Goal: Transaction & Acquisition: Purchase product/service

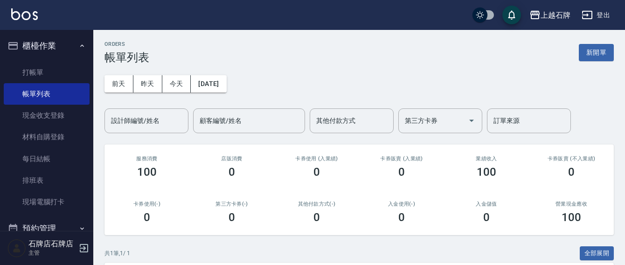
scroll to position [112, 0]
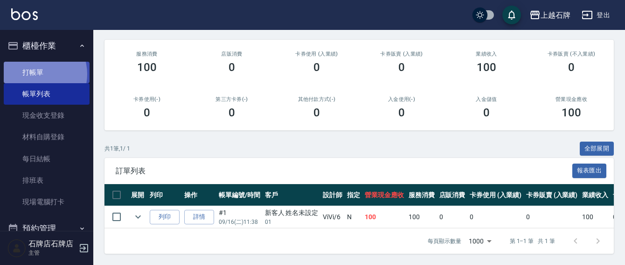
click at [35, 74] on link "打帳單" at bounding box center [47, 72] width 86 height 21
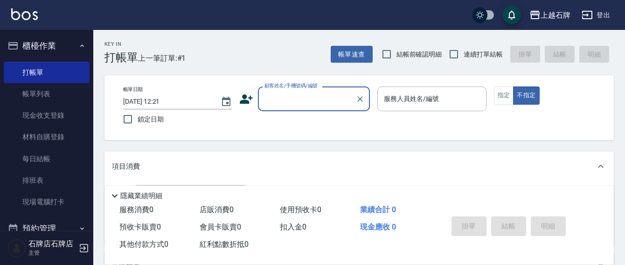
click at [277, 103] on input "顧客姓名/手機號碼/編號" at bounding box center [307, 99] width 90 height 16
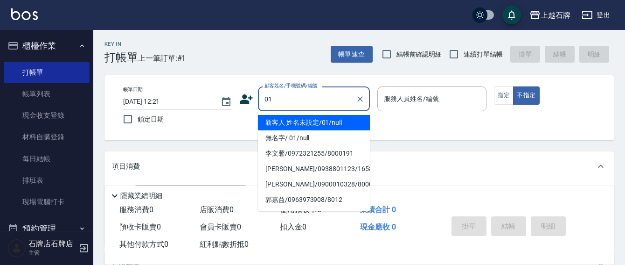
type input "新客人 姓名未設定/01/null"
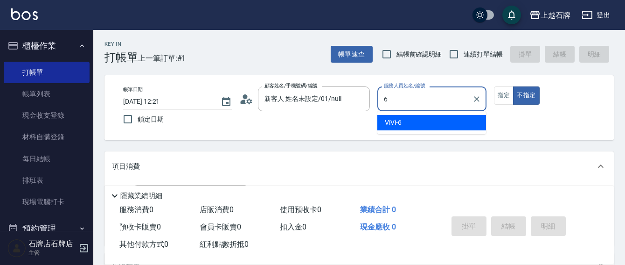
type input "6"
type button "false"
type input "ViVi-6"
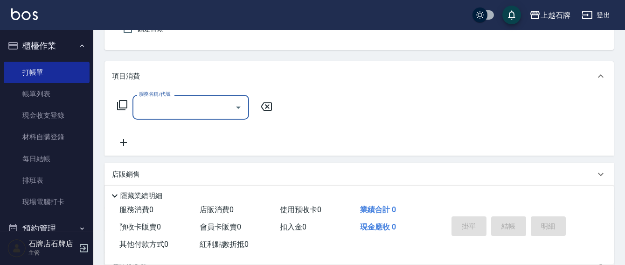
scroll to position [93, 0]
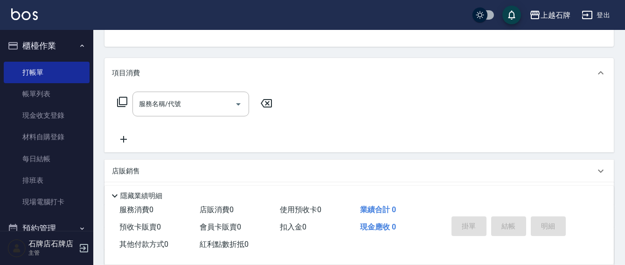
click at [121, 97] on icon at bounding box center [122, 101] width 11 height 11
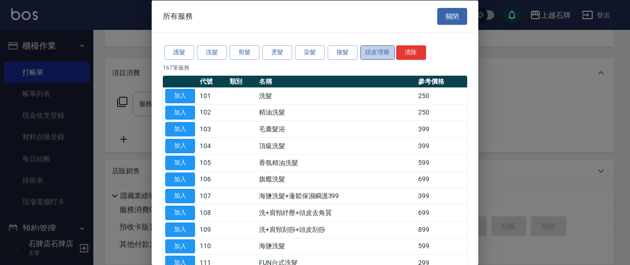
click at [367, 48] on button "頭皮理療" at bounding box center [377, 52] width 35 height 14
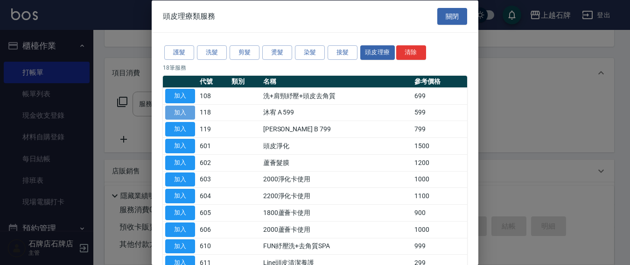
click at [190, 111] on button "加入" at bounding box center [180, 112] width 30 height 14
type input "[PERSON_NAME] A 599(118)"
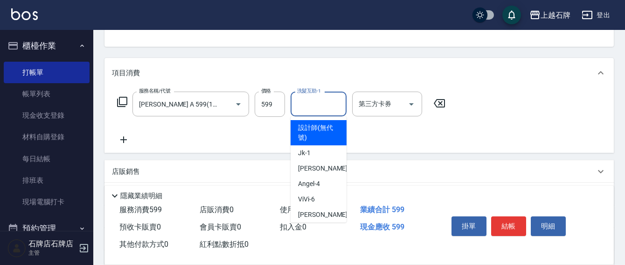
click at [339, 108] on input "洗髮互助-1" at bounding box center [319, 104] width 48 height 16
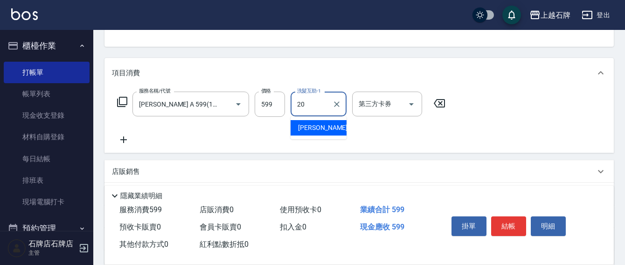
type input "[PERSON_NAME]-20"
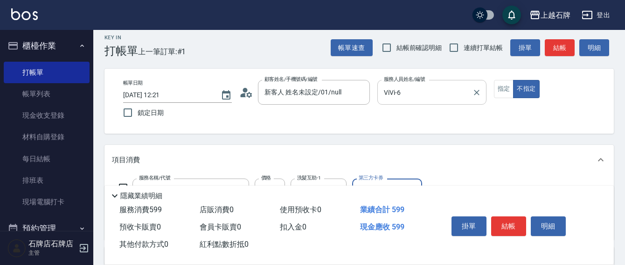
scroll to position [0, 0]
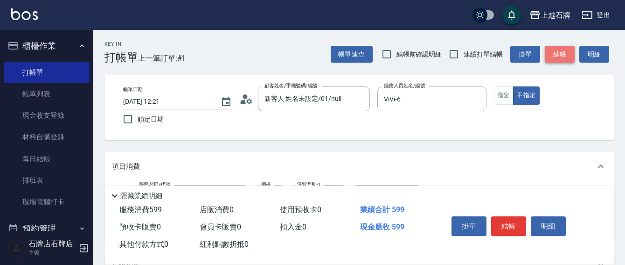
click at [564, 54] on button "結帳" at bounding box center [560, 54] width 30 height 17
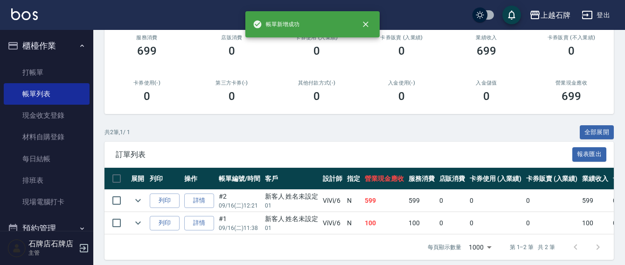
scroll to position [135, 0]
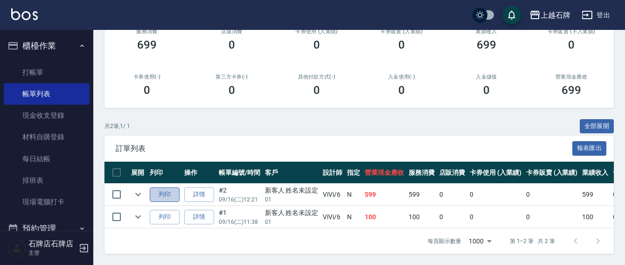
click at [168, 187] on button "列印" at bounding box center [165, 194] width 30 height 14
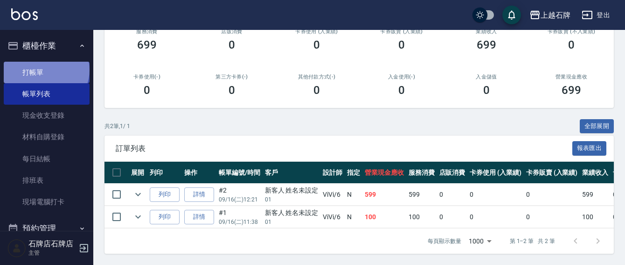
click at [45, 70] on link "打帳單" at bounding box center [47, 72] width 86 height 21
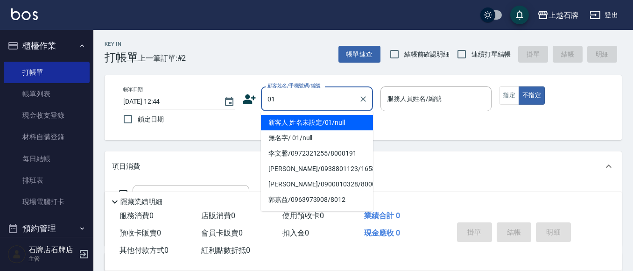
type input "新客人 姓名未設定/01/null"
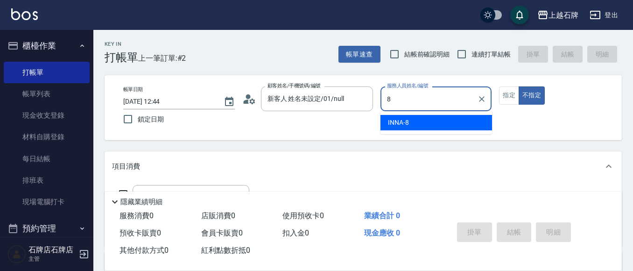
type input "INNA-8"
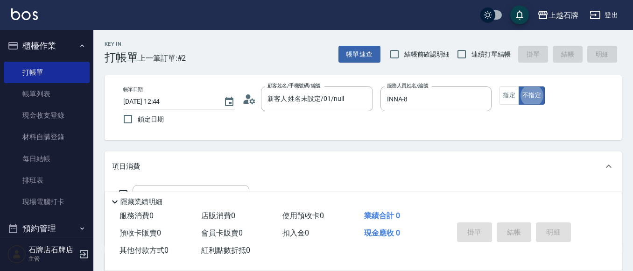
type button "false"
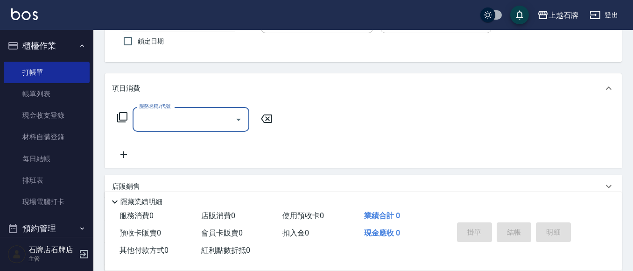
scroll to position [93, 0]
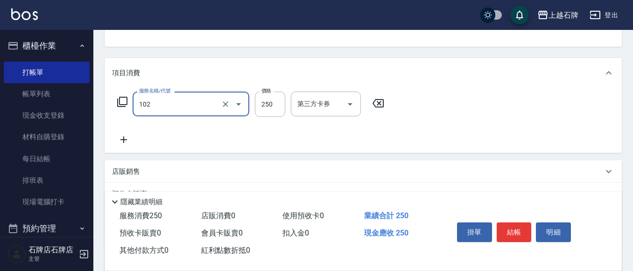
type input "精油洗髮(102)"
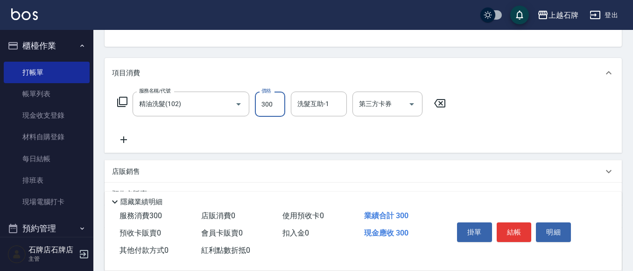
type input "300"
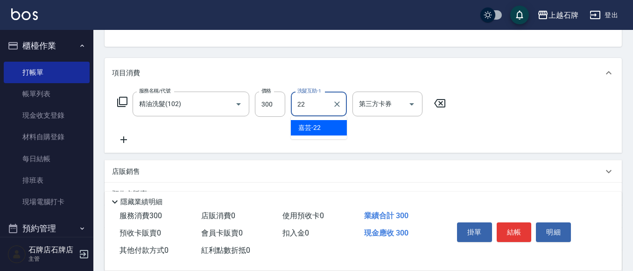
type input "嘉芸-22"
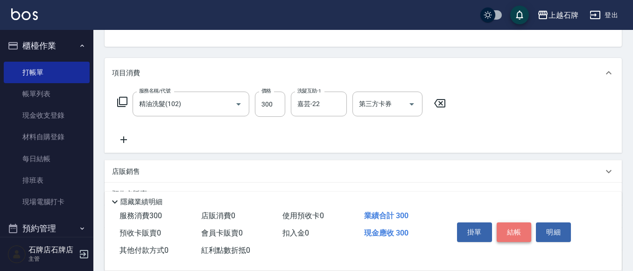
click at [506, 227] on button "結帳" at bounding box center [514, 232] width 35 height 20
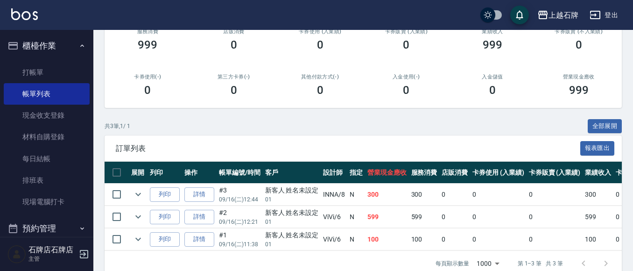
scroll to position [140, 0]
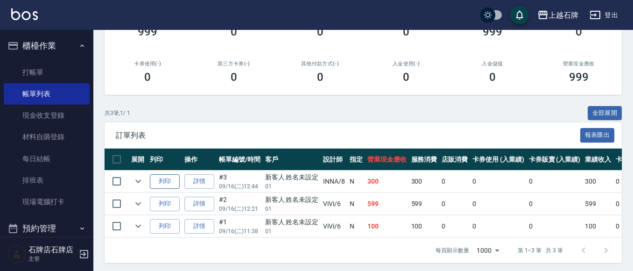
click at [151, 180] on button "列印" at bounding box center [165, 181] width 30 height 14
click at [67, 70] on link "打帳單" at bounding box center [47, 72] width 86 height 21
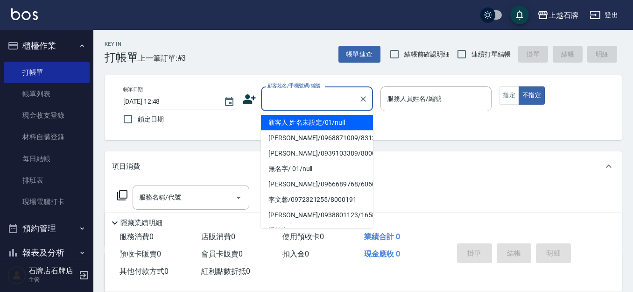
drag, startPoint x: 335, startPoint y: 106, endPoint x: 339, endPoint y: 105, distance: 4.8
click at [336, 105] on input "顧客姓名/手機號碼/編號" at bounding box center [310, 99] width 90 height 16
drag, startPoint x: 344, startPoint y: 127, endPoint x: 399, endPoint y: 126, distance: 54.2
click at [348, 127] on li "新客人 姓名未設定/01/null" at bounding box center [317, 122] width 112 height 15
type input "1"
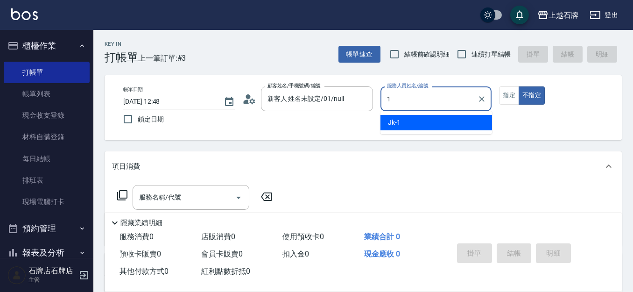
type input "新客人 姓名未設定/01/null"
click at [409, 125] on div "Jk -1" at bounding box center [436, 122] width 112 height 15
type input "Jk-1"
click at [501, 94] on button "指定" at bounding box center [509, 95] width 20 height 18
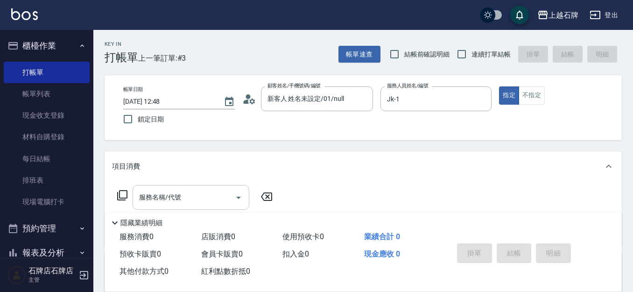
click at [166, 190] on div "服務名稱/代號" at bounding box center [191, 197] width 117 height 25
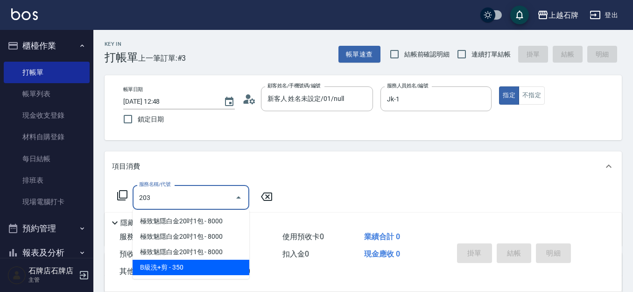
drag, startPoint x: 188, startPoint y: 266, endPoint x: 268, endPoint y: 229, distance: 87.9
click at [190, 264] on span "B級洗+剪 - 350" at bounding box center [191, 267] width 117 height 15
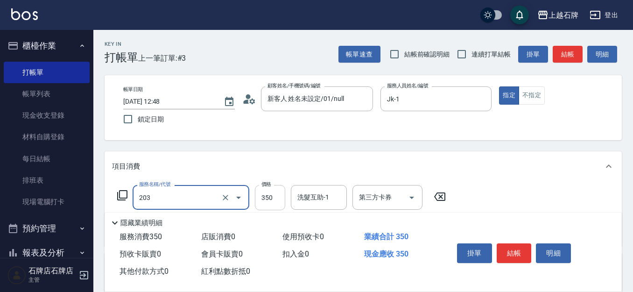
type input "B級洗+剪(203)"
click at [278, 199] on input "350" at bounding box center [270, 197] width 30 height 25
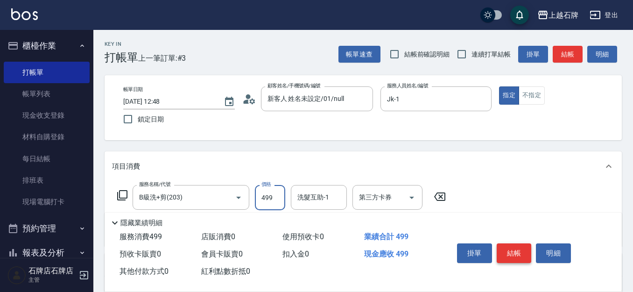
type input "499"
click at [523, 250] on button "結帳" at bounding box center [514, 253] width 35 height 20
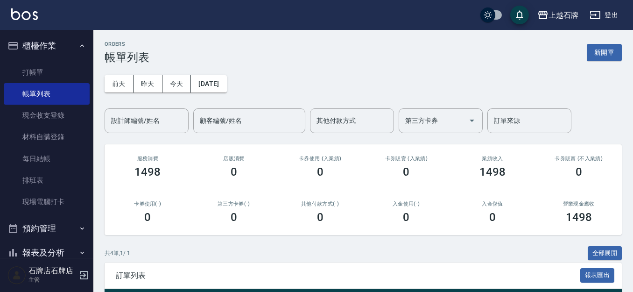
scroll to position [153, 0]
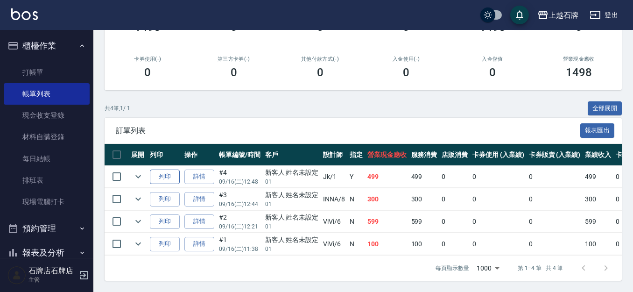
click at [170, 175] on button "列印" at bounding box center [165, 176] width 30 height 14
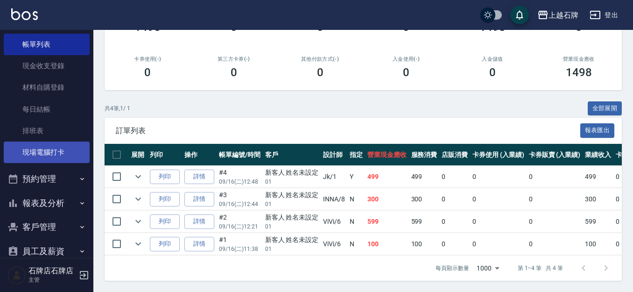
scroll to position [114, 0]
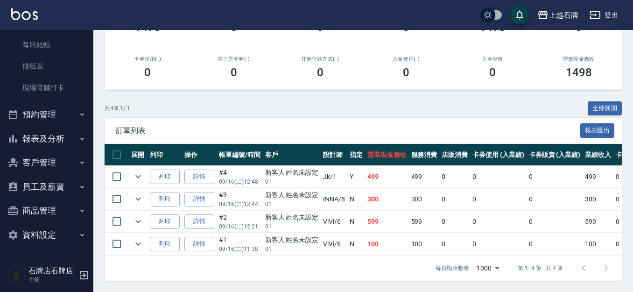
drag, startPoint x: 38, startPoint y: 149, endPoint x: 47, endPoint y: 152, distance: 9.2
click at [47, 155] on ul "櫃檯作業 打帳單 帳單列表 現金收支登錄 材料自購登錄 每日結帳 排班表 現場電腦打卡 預約管理 預約管理 單日預約紀錄 單週預約紀錄 報表及分析 報表目錄 …" at bounding box center [47, 83] width 86 height 334
click at [44, 146] on button "報表及分析" at bounding box center [47, 138] width 86 height 24
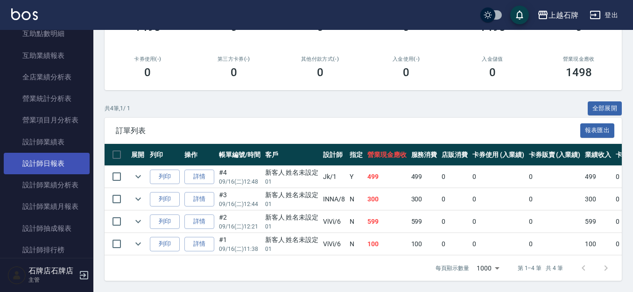
scroll to position [441, 0]
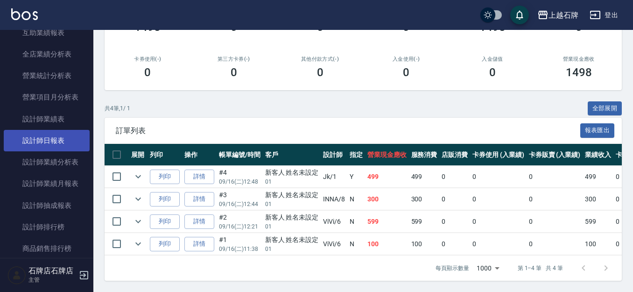
click at [57, 140] on link "設計師日報表" at bounding box center [47, 140] width 86 height 21
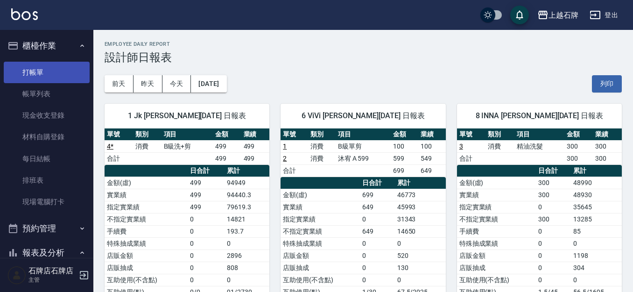
click at [28, 75] on link "打帳單" at bounding box center [47, 72] width 86 height 21
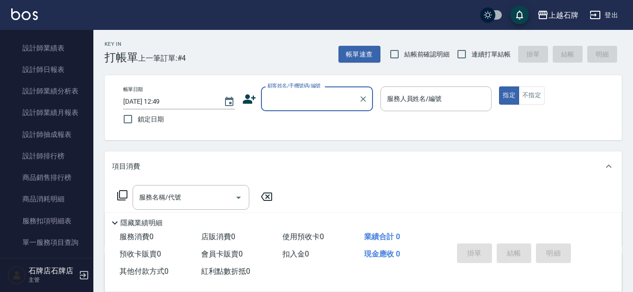
scroll to position [513, 0]
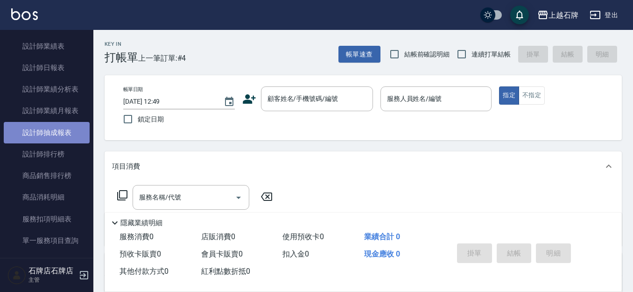
click at [46, 129] on link "設計師抽成報表" at bounding box center [47, 132] width 86 height 21
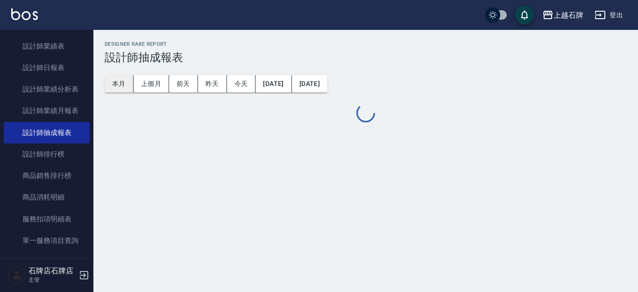
click at [118, 80] on button "本月" at bounding box center [119, 83] width 29 height 17
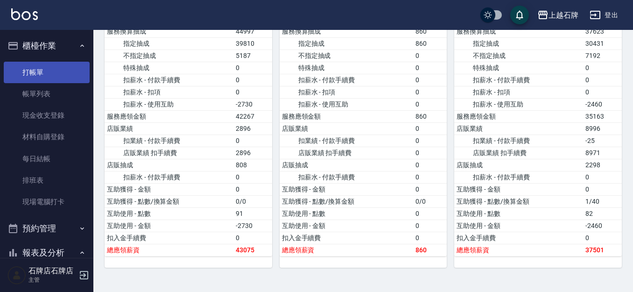
click at [26, 64] on link "打帳單" at bounding box center [47, 72] width 86 height 21
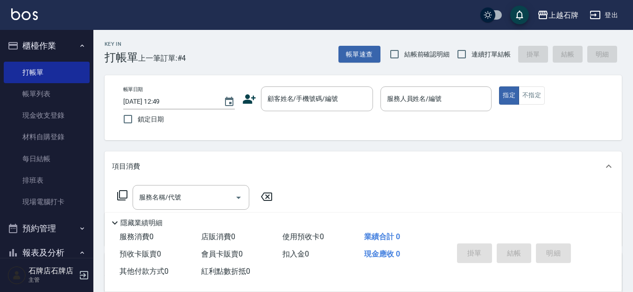
drag, startPoint x: 305, startPoint y: 61, endPoint x: 256, endPoint y: 26, distance: 60.3
click at [308, 56] on div "Key In 打帳單 上一筆訂單:#4 帳單速查 結帳前確認明細 連續打單結帳 掛單 結帳 明細" at bounding box center [357, 47] width 528 height 34
click at [309, 105] on input "顧客姓名/手機號碼/編號" at bounding box center [310, 99] width 90 height 16
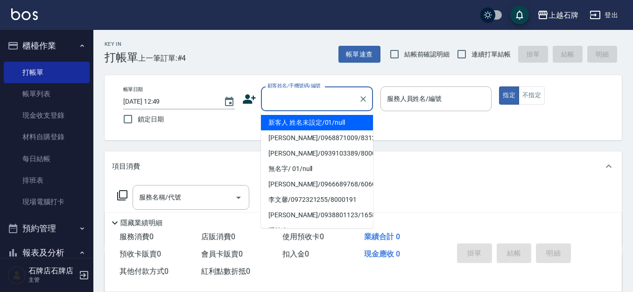
drag, startPoint x: 316, startPoint y: 124, endPoint x: 438, endPoint y: 103, distance: 123.7
click at [316, 124] on li "新客人 姓名未設定/01/null" at bounding box center [317, 122] width 112 height 15
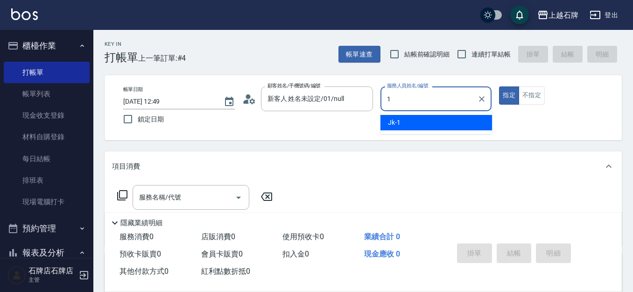
type input "新客人 姓名未設定/01/null"
drag, startPoint x: 430, startPoint y: 125, endPoint x: 523, endPoint y: 98, distance: 96.9
click at [431, 125] on div "Jk -1" at bounding box center [436, 122] width 112 height 15
type input "Jk-1"
click at [532, 95] on button "不指定" at bounding box center [532, 95] width 26 height 18
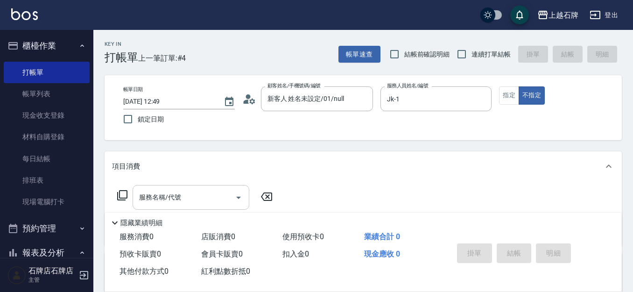
click at [146, 205] on input "服務名稱/代號" at bounding box center [184, 197] width 94 height 16
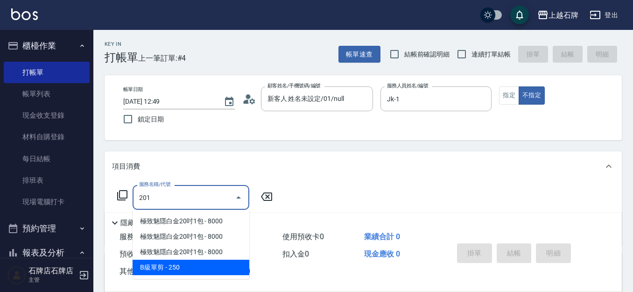
drag, startPoint x: 174, startPoint y: 265, endPoint x: 212, endPoint y: 239, distance: 46.6
click at [175, 264] on span "B級單剪 - 250" at bounding box center [191, 267] width 117 height 15
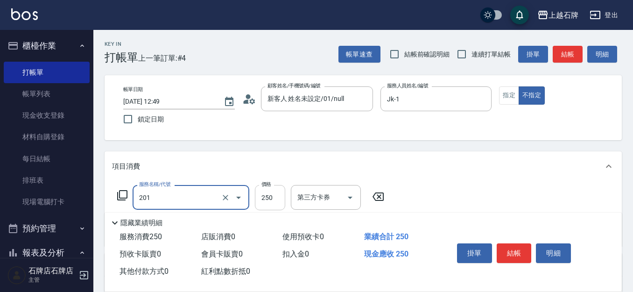
type input "B級單剪(201)"
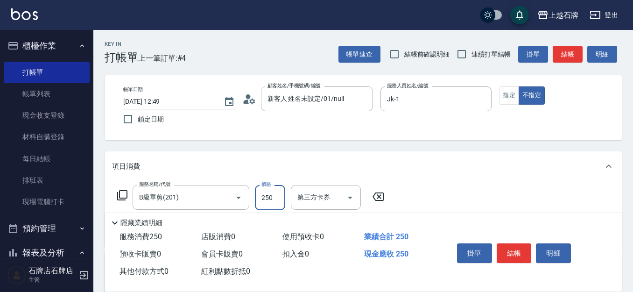
click at [273, 207] on input "250" at bounding box center [270, 197] width 30 height 25
type input "399"
drag, startPoint x: 520, startPoint y: 248, endPoint x: 531, endPoint y: 236, distance: 16.5
click at [521, 247] on button "結帳" at bounding box center [514, 253] width 35 height 20
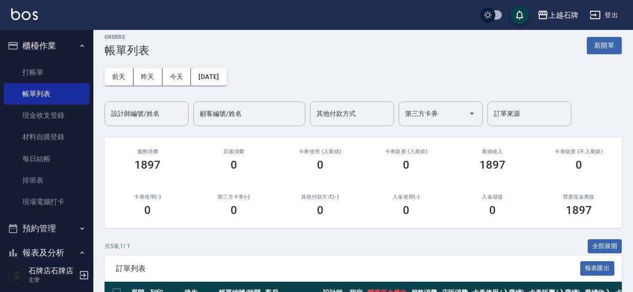
scroll to position [140, 0]
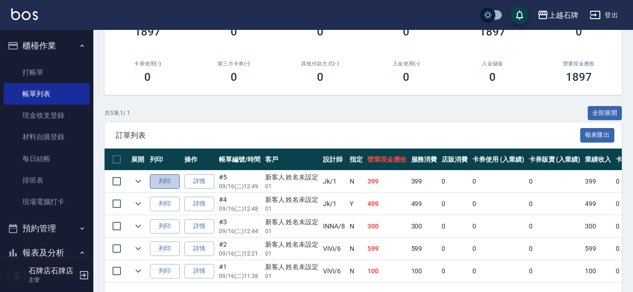
click at [163, 183] on button "列印" at bounding box center [165, 181] width 30 height 14
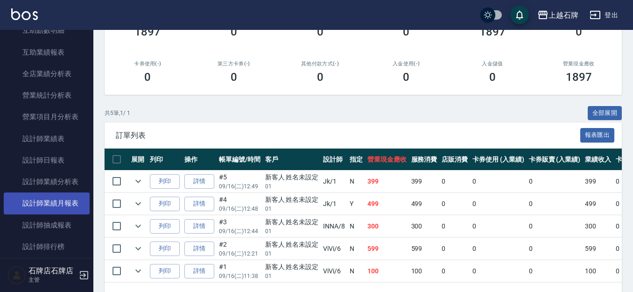
scroll to position [467, 0]
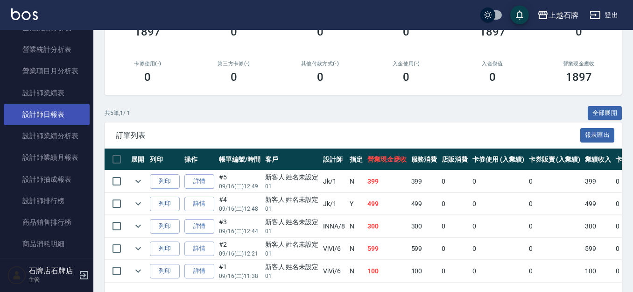
click at [65, 117] on link "設計師日報表" at bounding box center [47, 114] width 86 height 21
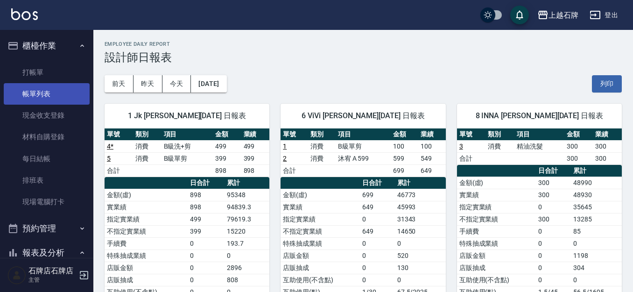
click at [6, 84] on link "帳單列表" at bounding box center [47, 93] width 86 height 21
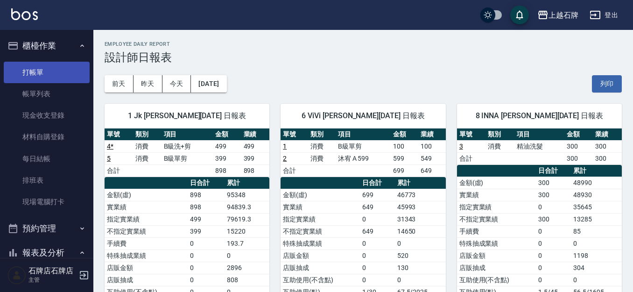
click at [10, 76] on link "打帳單" at bounding box center [47, 72] width 86 height 21
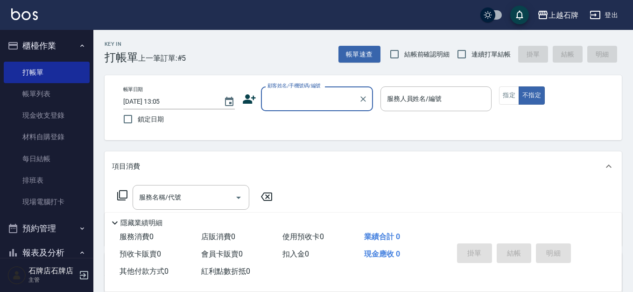
click at [282, 49] on div "Key In 打帳單 上一筆訂單:#5 帳單速查 結帳前確認明細 連續打單結帳 掛單 結帳 明細" at bounding box center [357, 47] width 528 height 34
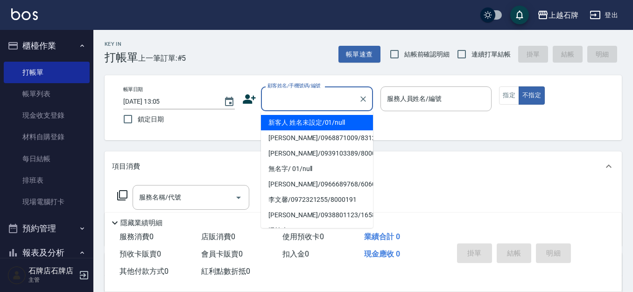
click at [297, 98] on input "顧客姓名/手機號碼/編號" at bounding box center [310, 99] width 90 height 16
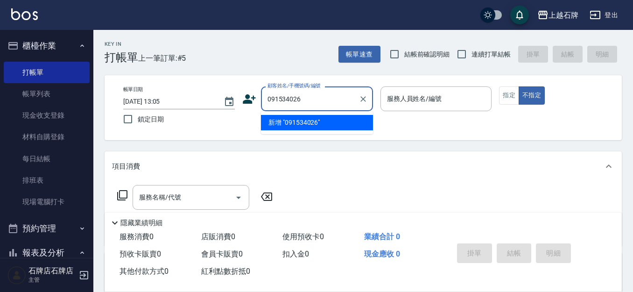
type input "0915340266"
click at [365, 101] on icon "Clear" at bounding box center [362, 98] width 9 height 9
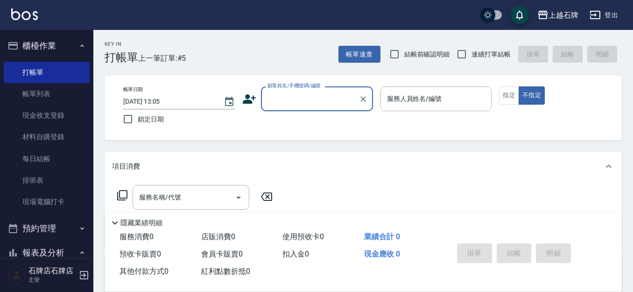
drag, startPoint x: 298, startPoint y: 90, endPoint x: 313, endPoint y: 95, distance: 16.1
click at [299, 90] on div "顧客姓名/手機號碼/編號" at bounding box center [317, 98] width 112 height 25
drag, startPoint x: 323, startPoint y: 98, endPoint x: 336, endPoint y: 94, distance: 13.7
click at [323, 98] on input "顧客姓名/手機號碼/編號" at bounding box center [305, 99] width 80 height 16
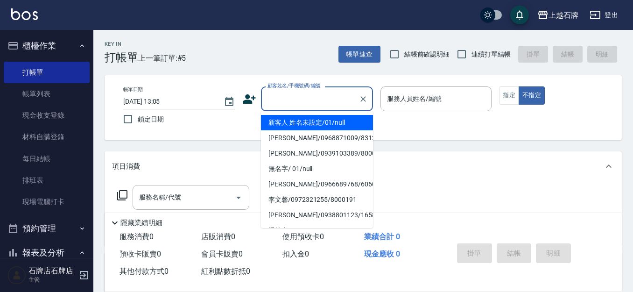
click at [350, 121] on li "新客人 姓名未設定/01/null" at bounding box center [317, 122] width 112 height 15
type input "1"
type input "新客人 姓名未設定/01/null"
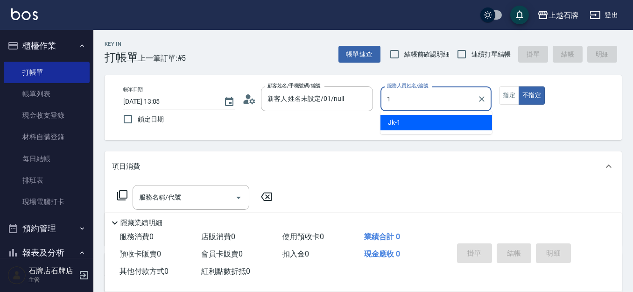
click at [414, 122] on div "Jk -1" at bounding box center [436, 122] width 112 height 15
type input "Jk-1"
click at [196, 191] on input "服務名稱/代號" at bounding box center [184, 197] width 94 height 16
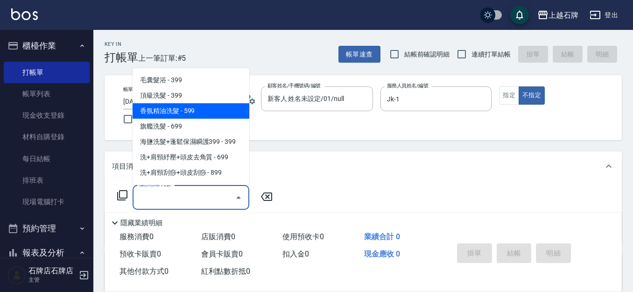
scroll to position [47, 0]
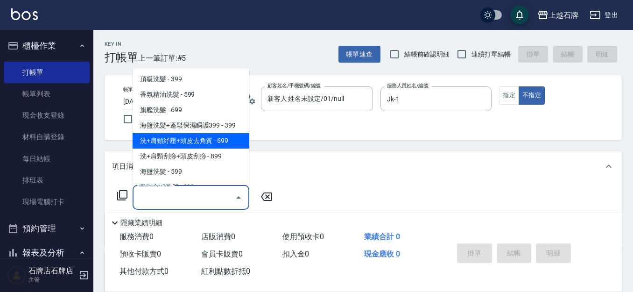
click at [211, 125] on span "海鹽洗髮+蓬鬆保濕瞬護399 - 399" at bounding box center [191, 125] width 117 height 15
type input "海鹽洗髮+蓬鬆保濕瞬護399(107)"
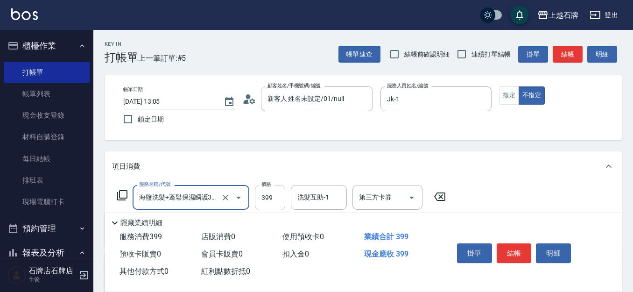
click at [262, 188] on input "399" at bounding box center [270, 197] width 30 height 25
click at [264, 194] on input "399" at bounding box center [270, 197] width 30 height 25
type input "499"
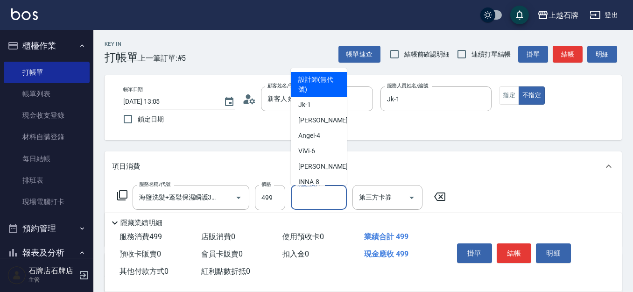
click at [328, 202] on input "洗髮互助-1" at bounding box center [319, 197] width 48 height 16
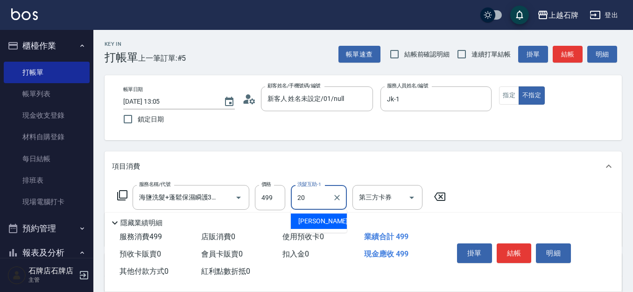
click at [327, 224] on div "[PERSON_NAME] -20" at bounding box center [319, 220] width 56 height 15
type input "[PERSON_NAME]-20"
click at [517, 253] on button "結帳" at bounding box center [514, 253] width 35 height 20
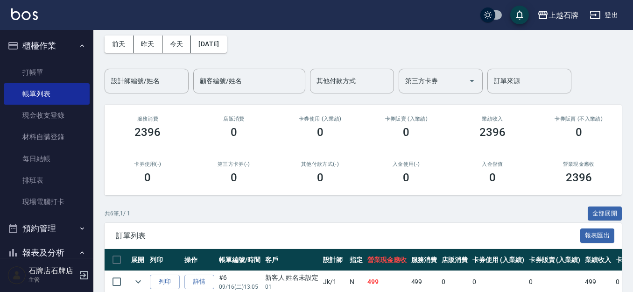
scroll to position [140, 0]
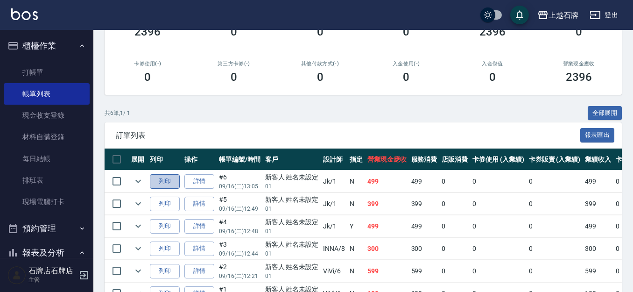
click at [167, 179] on button "列印" at bounding box center [165, 181] width 30 height 14
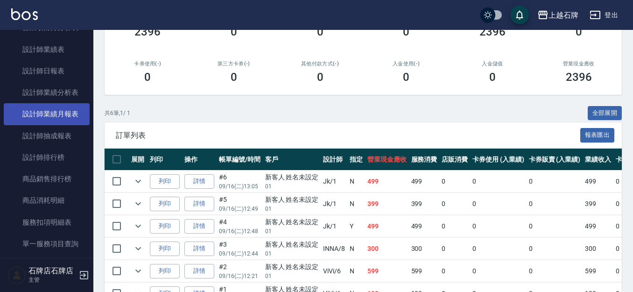
scroll to position [513, 0]
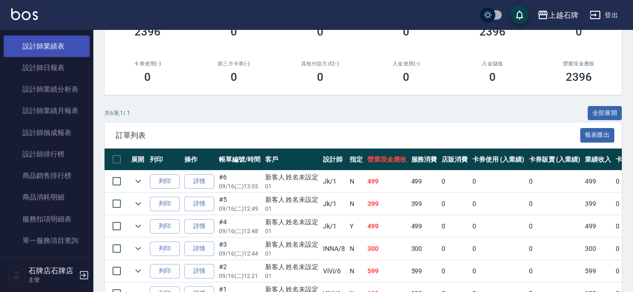
click at [58, 47] on link "設計師業績表" at bounding box center [47, 45] width 86 height 21
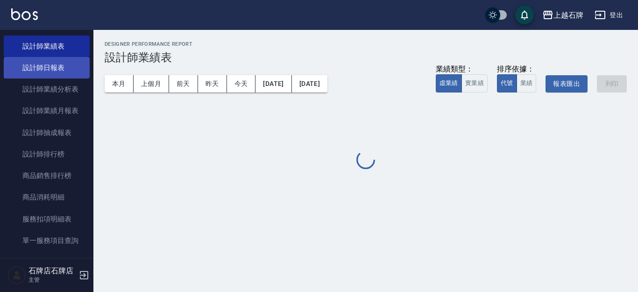
click at [54, 57] on link "設計師日報表" at bounding box center [47, 67] width 86 height 21
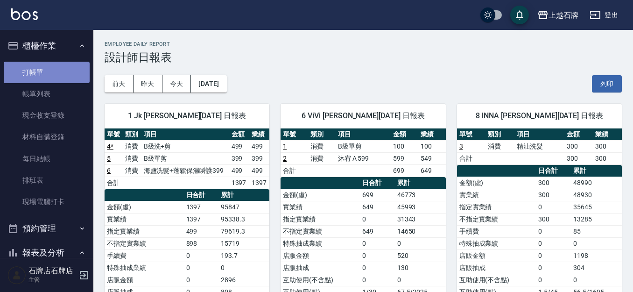
click at [74, 72] on link "打帳單" at bounding box center [47, 72] width 86 height 21
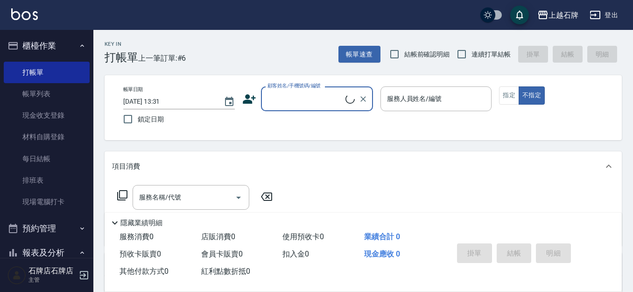
click at [293, 60] on div "Key In 打帳單 上一筆訂單:#6 帳單速查 結帳前確認明細 連續打單結帳 掛單 結帳 明細" at bounding box center [357, 47] width 528 height 34
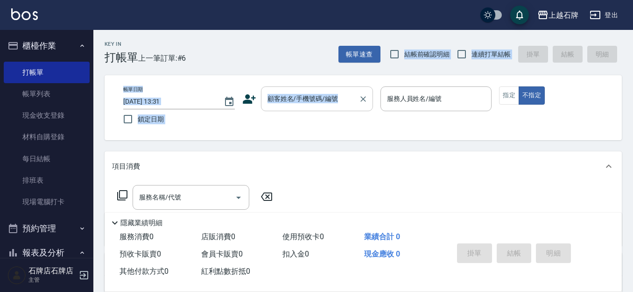
drag, startPoint x: 302, startPoint y: 91, endPoint x: 312, endPoint y: 88, distance: 9.9
click at [306, 90] on div "Key In 打帳單 上一筆訂單:#6 帳單速查 結帳前確認明細 連續打單結帳 掛單 結帳 明細 帳單日期 [DATE] 13:31 鎖定日期 顧客姓名/手機…" at bounding box center [363, 242] width 540 height 425
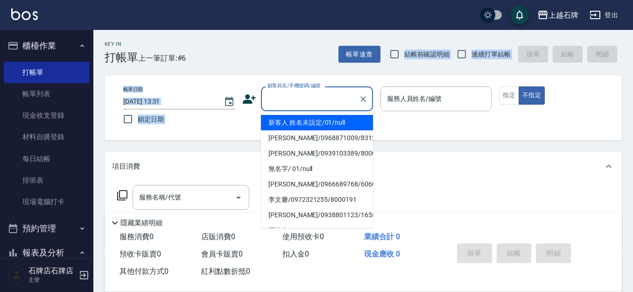
click at [326, 99] on input "顧客姓名/手機號碼/編號" at bounding box center [310, 99] width 90 height 16
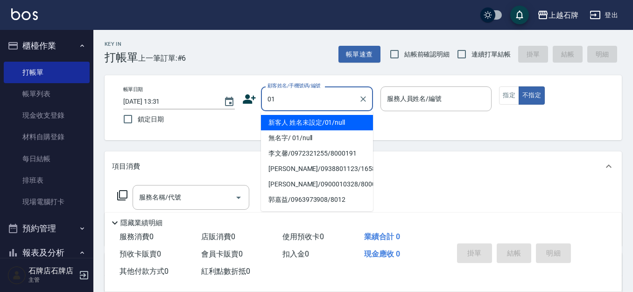
type input "新客人 姓名未設定/01/null"
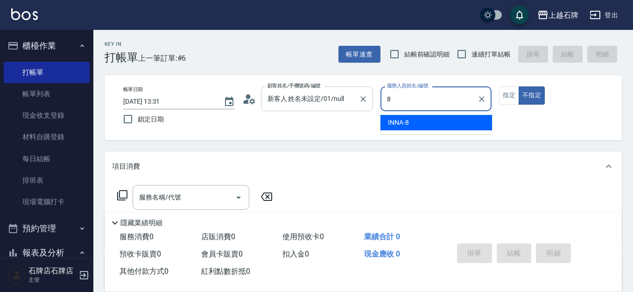
type input "INNA-8"
type button "false"
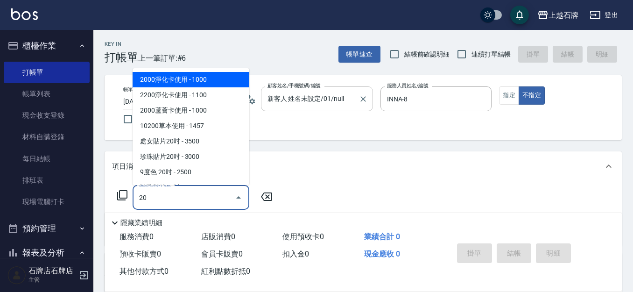
type input "203"
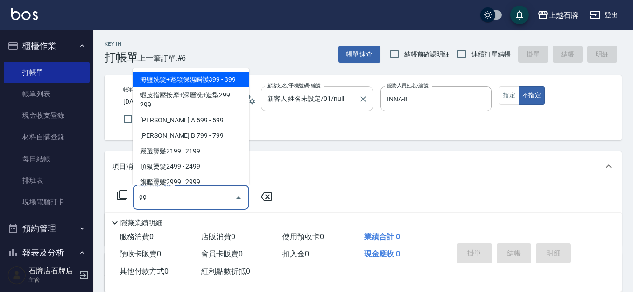
type input "9"
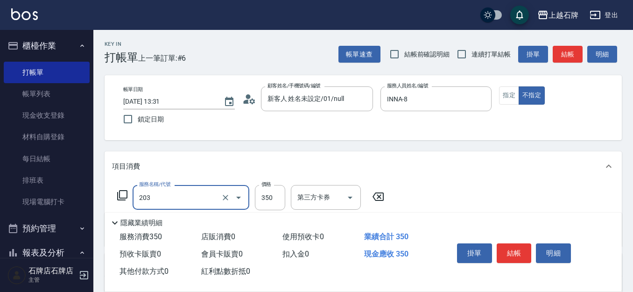
type input "B級洗+剪(203)"
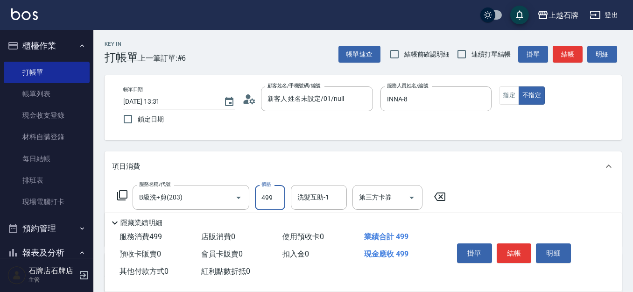
type input "499"
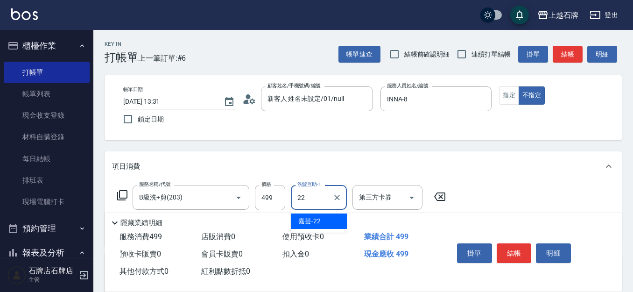
type input "嘉芸-22"
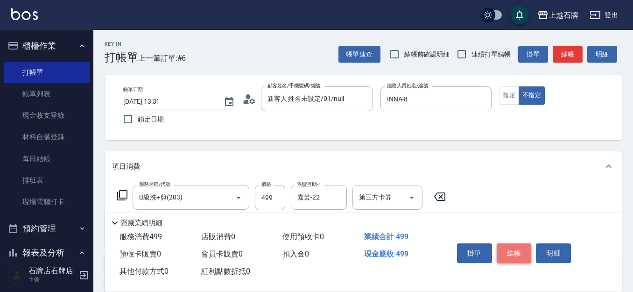
click at [527, 243] on button "結帳" at bounding box center [514, 253] width 35 height 20
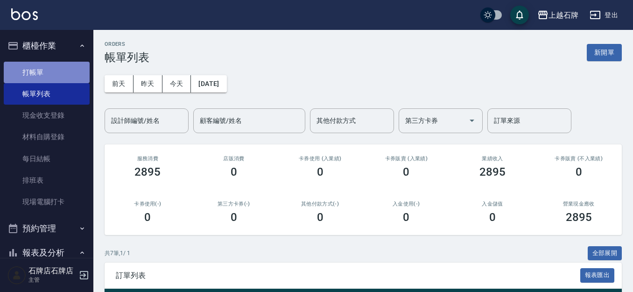
click at [50, 76] on link "打帳單" at bounding box center [47, 72] width 86 height 21
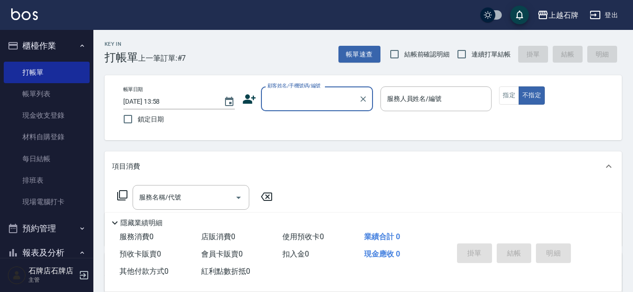
click at [243, 96] on icon at bounding box center [249, 99] width 14 height 14
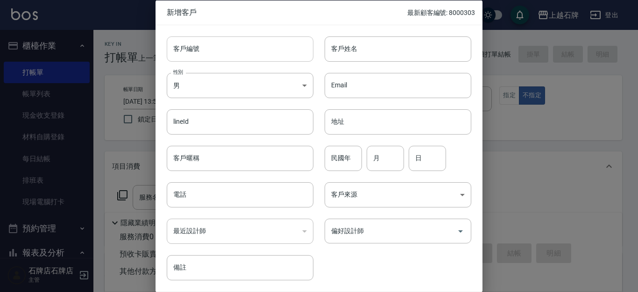
click at [256, 51] on input "客戶編號" at bounding box center [240, 48] width 147 height 25
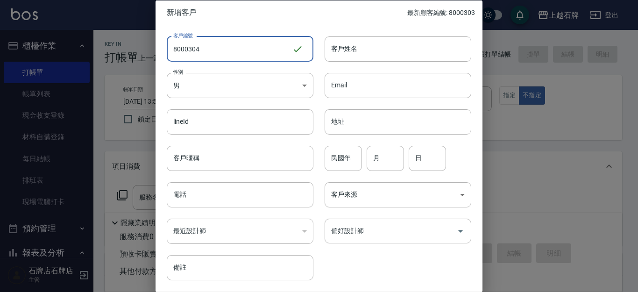
type input "8000304"
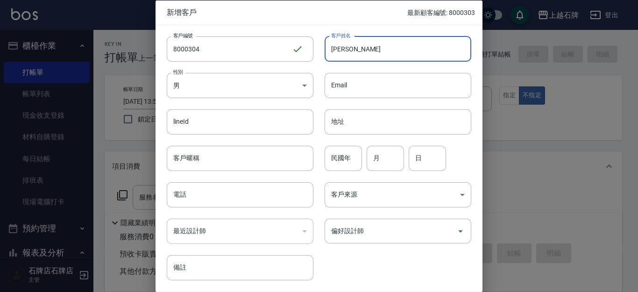
type input "[PERSON_NAME]"
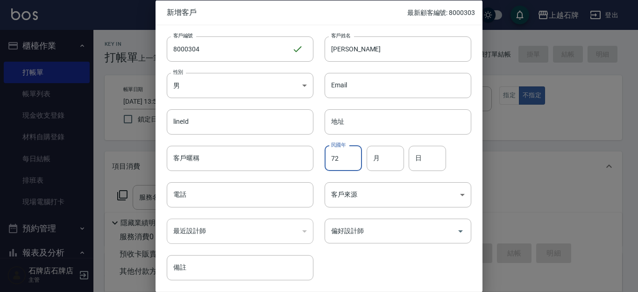
type input "72"
type input "12"
type input "23"
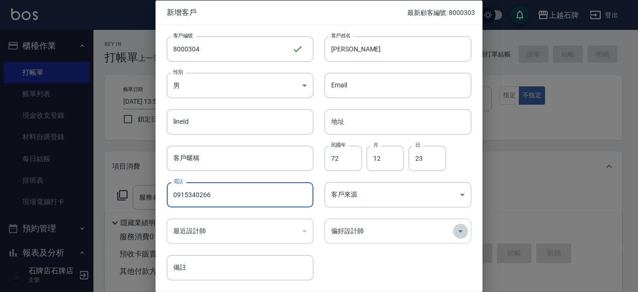
click at [459, 226] on icon "Open" at bounding box center [460, 230] width 11 height 11
type input "0915340266"
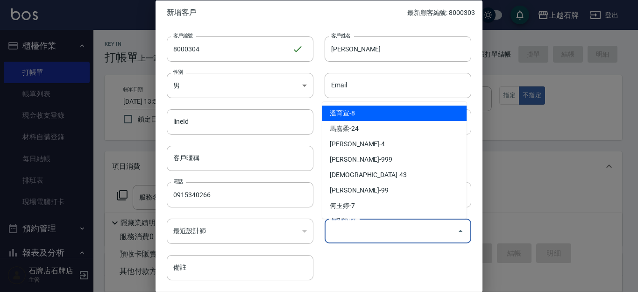
click at [404, 119] on li "溫育宣-8" at bounding box center [394, 112] width 144 height 15
type input "溫育宣"
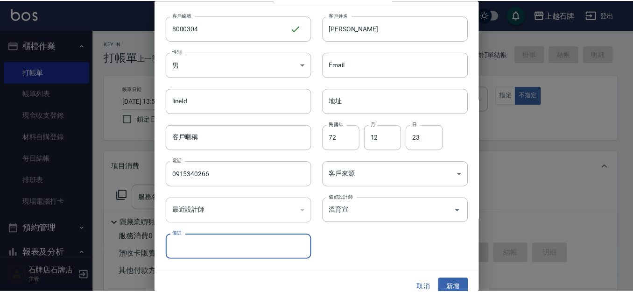
scroll to position [32, 0]
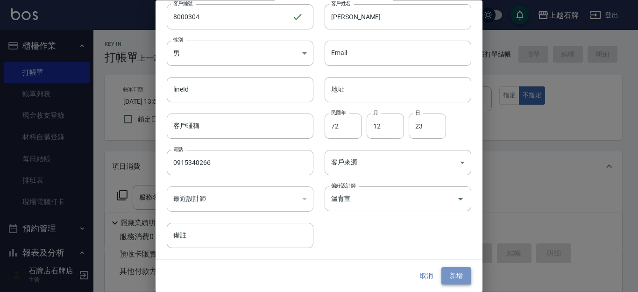
click at [451, 264] on button "新增" at bounding box center [456, 275] width 30 height 17
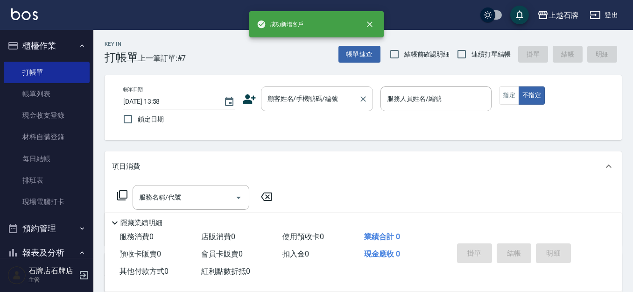
click at [315, 101] on input "顧客姓名/手機號碼/編號" at bounding box center [310, 99] width 90 height 16
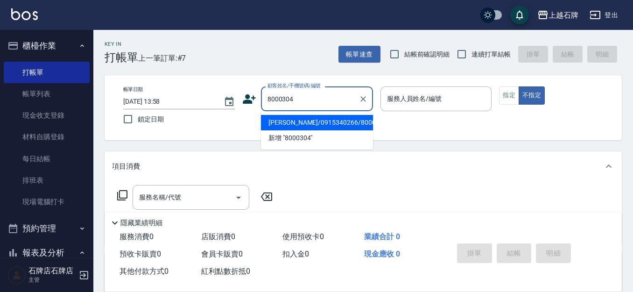
click at [335, 120] on li "[PERSON_NAME]/0915340266/8000304" at bounding box center [317, 122] width 112 height 15
type input "[PERSON_NAME]/0915340266/8000304"
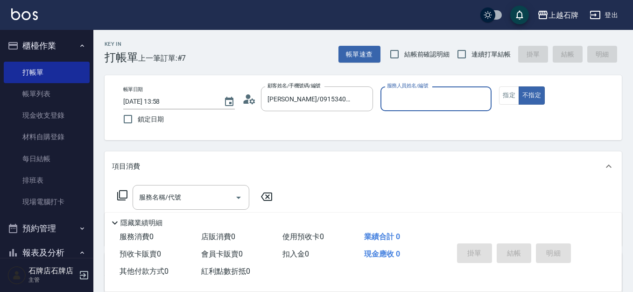
type input "INNA-8"
click at [503, 94] on button "指定" at bounding box center [509, 95] width 20 height 18
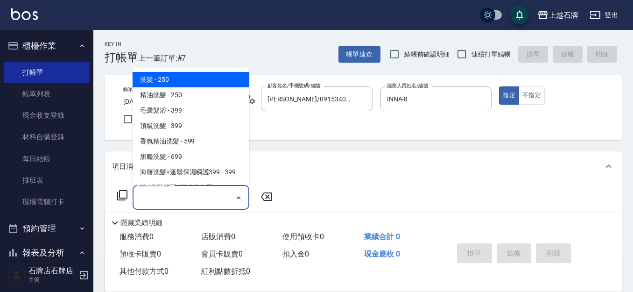
click at [186, 197] on input "服務名稱/代號" at bounding box center [184, 197] width 94 height 16
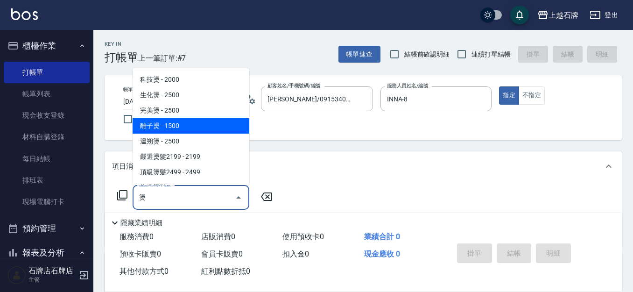
click at [219, 124] on span "離子燙 - 1500" at bounding box center [191, 125] width 117 height 15
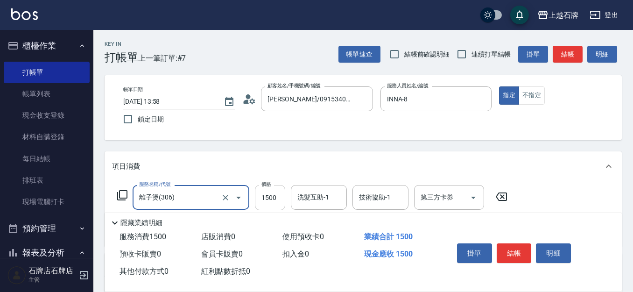
type input "離子燙(306)"
click at [274, 201] on input "1500" at bounding box center [270, 197] width 30 height 25
type input "2299"
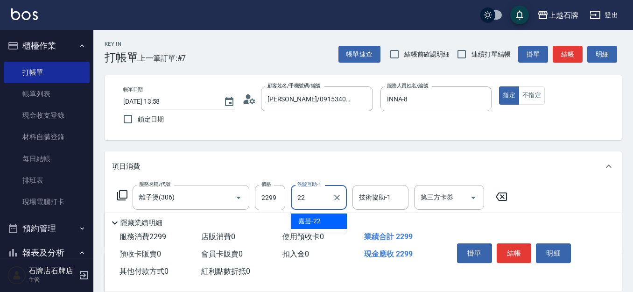
type input "嘉芸-22"
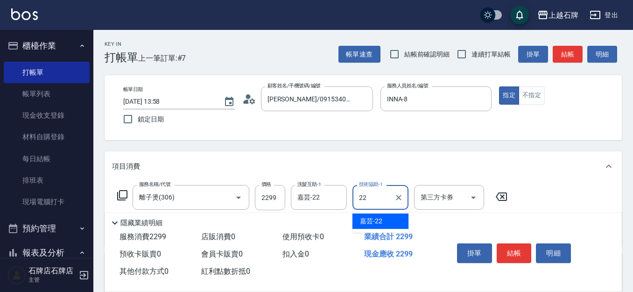
type input "嘉芸-22"
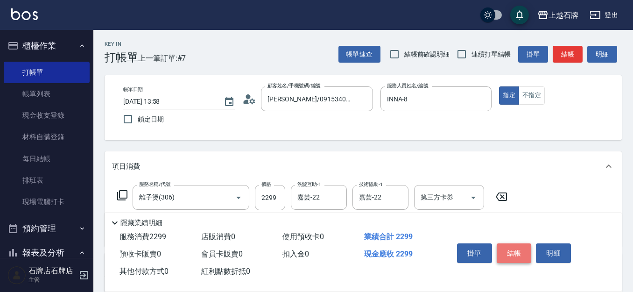
click at [500, 247] on button "結帳" at bounding box center [514, 253] width 35 height 20
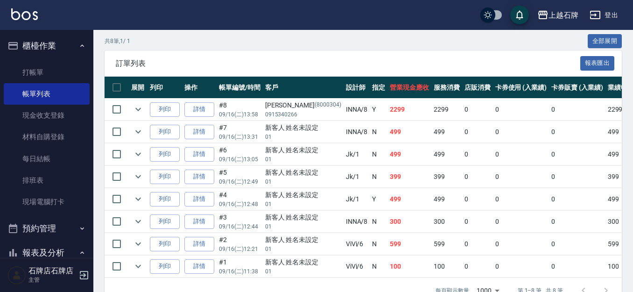
scroll to position [233, 0]
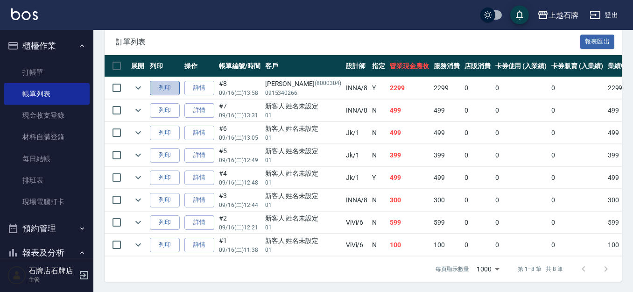
click at [171, 91] on button "列印" at bounding box center [165, 88] width 30 height 14
click at [175, 113] on button "列印" at bounding box center [165, 110] width 30 height 14
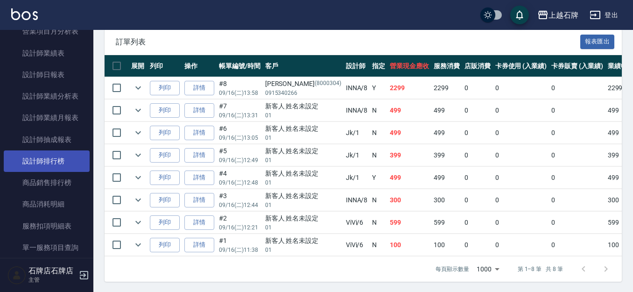
scroll to position [513, 0]
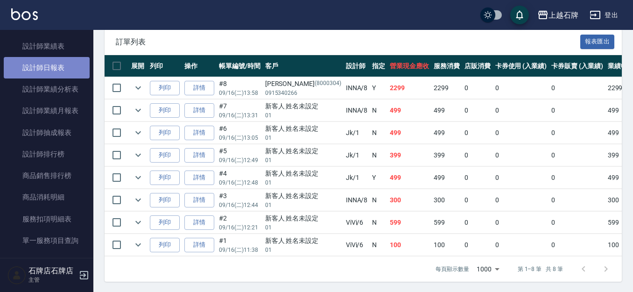
click at [47, 64] on link "設計師日報表" at bounding box center [47, 67] width 86 height 21
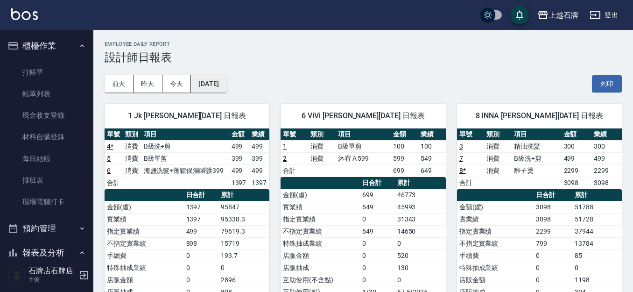
click at [226, 80] on button "[DATE]" at bounding box center [208, 83] width 35 height 17
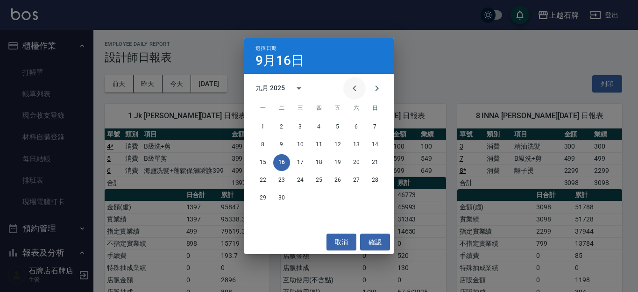
click at [354, 80] on button "Previous month" at bounding box center [354, 88] width 22 height 22
click at [358, 161] on button "16" at bounding box center [356, 162] width 17 height 17
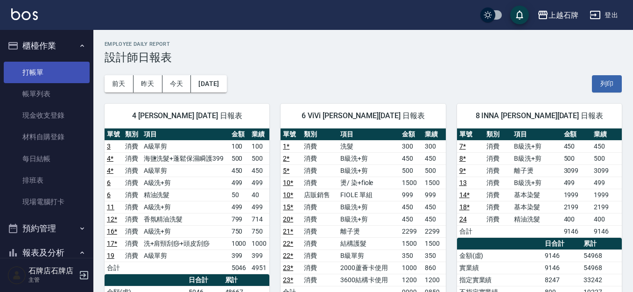
click at [50, 76] on link "打帳單" at bounding box center [47, 72] width 86 height 21
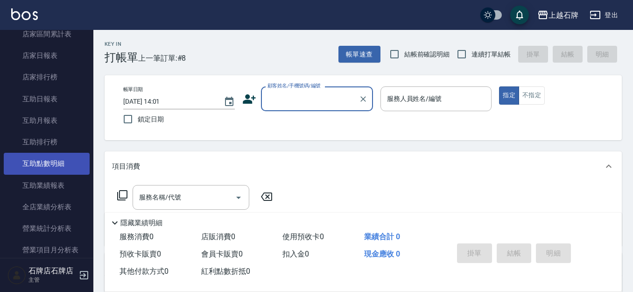
scroll to position [373, 0]
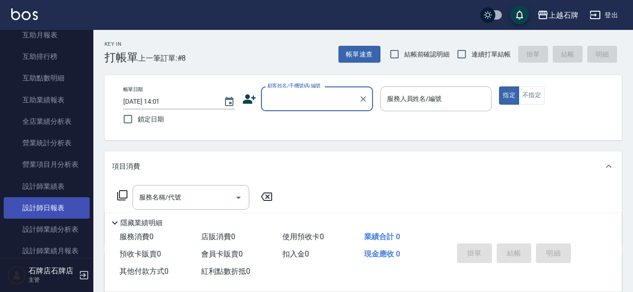
click at [47, 211] on link "設計師日報表" at bounding box center [47, 207] width 86 height 21
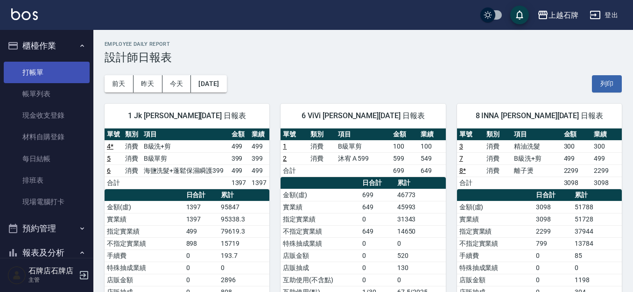
click at [75, 80] on link "打帳單" at bounding box center [47, 72] width 86 height 21
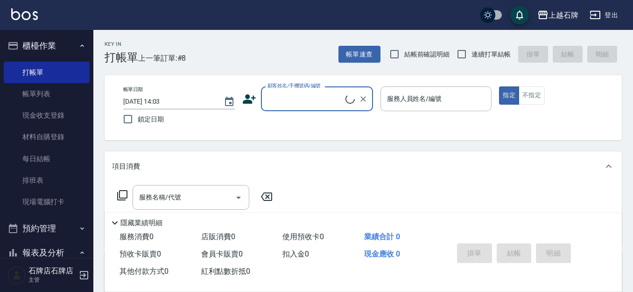
click at [314, 107] on div "顧客姓名/手機號碼/編號" at bounding box center [317, 98] width 112 height 25
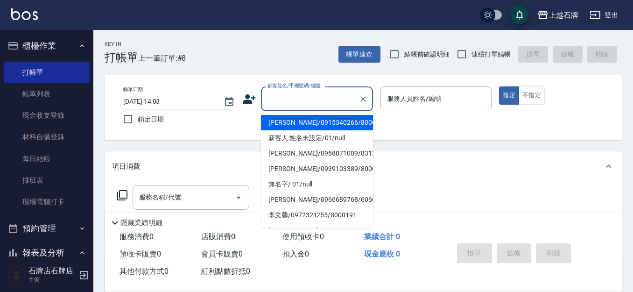
click at [336, 129] on li "[PERSON_NAME]/0915340266/8000304" at bounding box center [317, 122] width 112 height 15
type input "[PERSON_NAME]/0915340266/8000304"
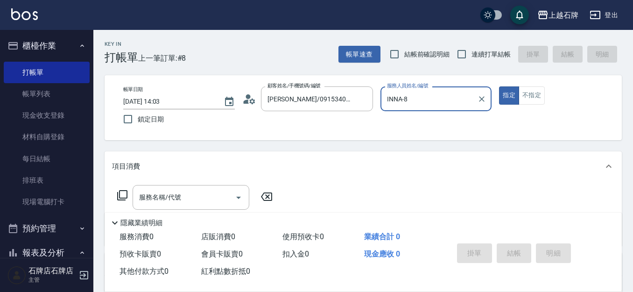
type input "INNA-8"
click at [364, 100] on icon "Clear" at bounding box center [363, 99] width 6 height 6
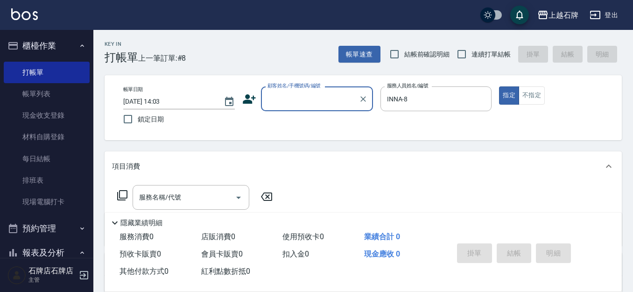
drag, startPoint x: 313, startPoint y: 101, endPoint x: 322, endPoint y: 100, distance: 8.5
click at [314, 101] on input "顧客姓名/手機號碼/編號" at bounding box center [310, 99] width 90 height 16
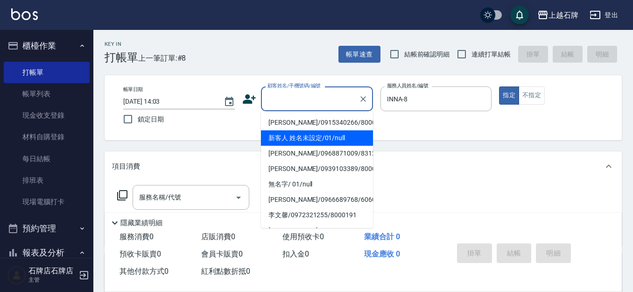
drag, startPoint x: 335, startPoint y: 139, endPoint x: 452, endPoint y: 128, distance: 118.1
click at [335, 139] on li "新客人 姓名未設定/01/null" at bounding box center [317, 137] width 112 height 15
type input "新客人 姓名未設定/01/null"
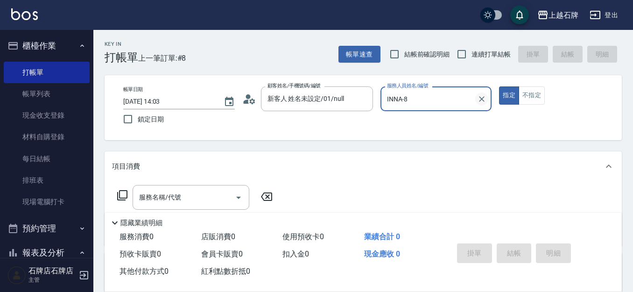
click at [478, 99] on icon "Clear" at bounding box center [481, 98] width 9 height 9
click at [464, 131] on ul "Jk -1" at bounding box center [436, 122] width 112 height 23
click at [461, 127] on div "Jk -1" at bounding box center [436, 122] width 112 height 15
type input "Jk-1"
click at [215, 192] on input "服務名稱/代號" at bounding box center [184, 197] width 94 height 16
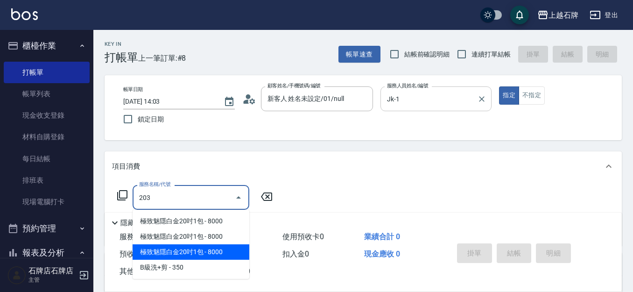
click at [215, 262] on span "B級洗+剪 - 350" at bounding box center [191, 267] width 117 height 15
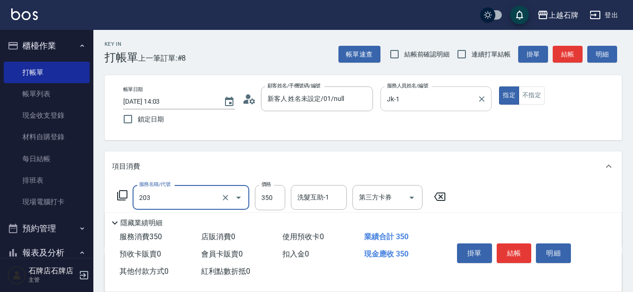
drag, startPoint x: 269, startPoint y: 198, endPoint x: 251, endPoint y: 167, distance: 36.4
click at [269, 198] on input "350" at bounding box center [270, 197] width 30 height 25
type input "B級洗+剪(203)"
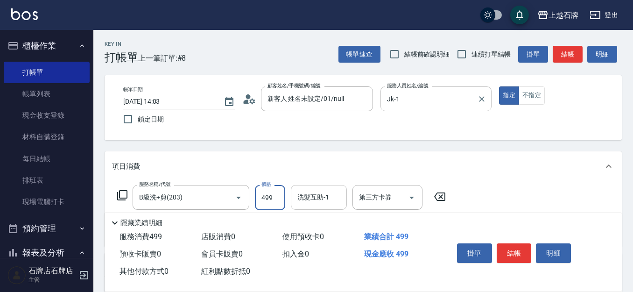
click at [338, 207] on div "洗髮互助-1" at bounding box center [319, 197] width 56 height 25
type input "499"
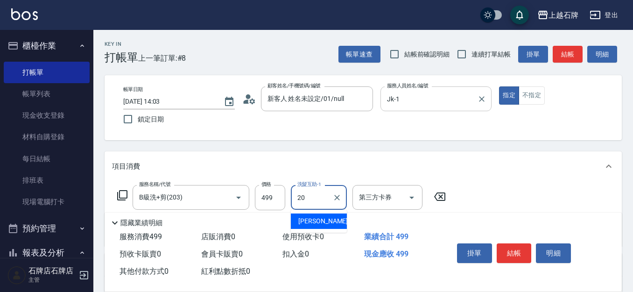
click at [335, 223] on div "[PERSON_NAME] -20" at bounding box center [319, 220] width 56 height 15
type input "[PERSON_NAME]-20"
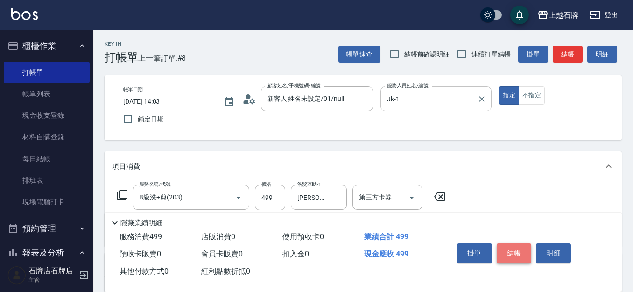
click at [513, 247] on button "結帳" at bounding box center [514, 253] width 35 height 20
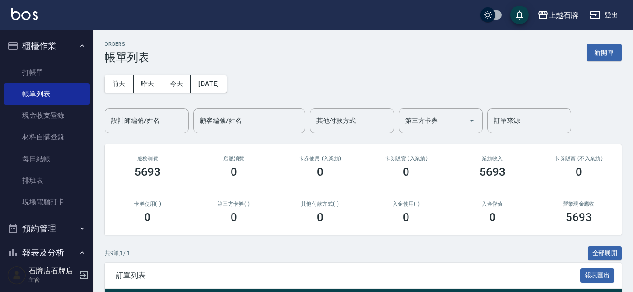
scroll to position [140, 0]
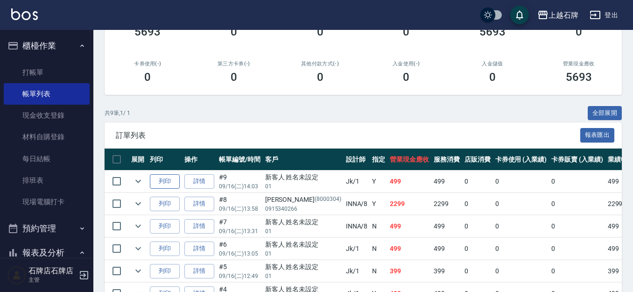
click at [165, 182] on button "列印" at bounding box center [165, 181] width 30 height 14
drag, startPoint x: 38, startPoint y: 80, endPoint x: 49, endPoint y: 77, distance: 11.1
click at [38, 80] on link "打帳單" at bounding box center [47, 72] width 86 height 21
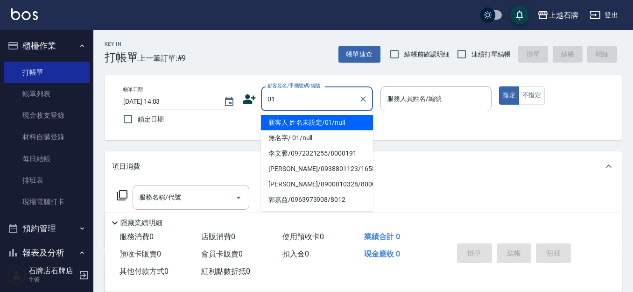
click at [336, 120] on li "新客人 姓名未設定/01/null" at bounding box center [317, 122] width 112 height 15
type input "新客人 姓名未設定/01/null"
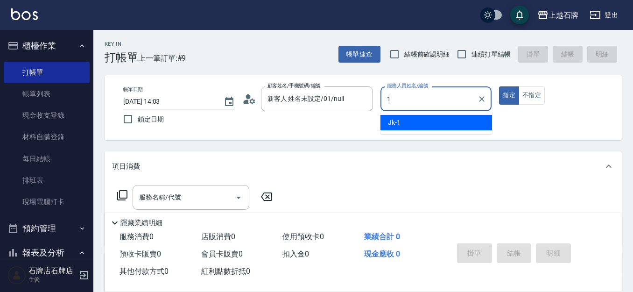
drag, startPoint x: 444, startPoint y: 122, endPoint x: 357, endPoint y: 163, distance: 96.0
click at [444, 122] on div "Jk -1" at bounding box center [436, 122] width 112 height 15
type input "Jk-1"
drag, startPoint x: 182, startPoint y: 199, endPoint x: 185, endPoint y: 208, distance: 9.3
click at [182, 198] on input "服務名稱/代號" at bounding box center [184, 197] width 94 height 16
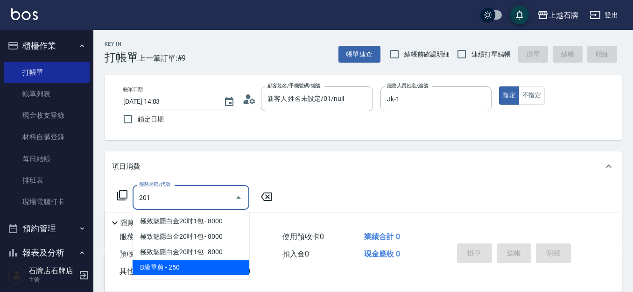
click at [214, 264] on span "B級單剪 - 250" at bounding box center [191, 267] width 117 height 15
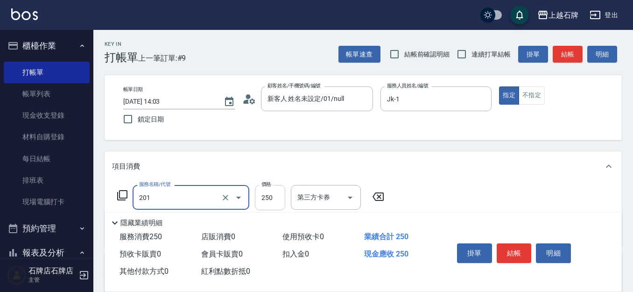
type input "B級單剪(201)"
click at [267, 199] on input "250" at bounding box center [270, 197] width 30 height 25
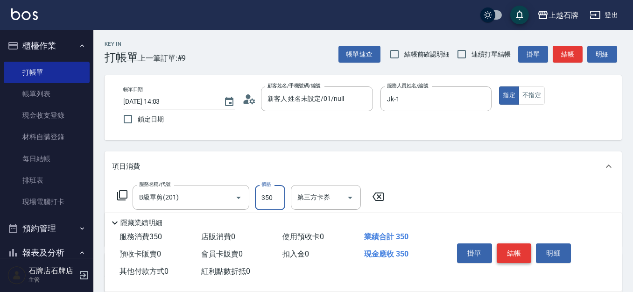
type input "350"
click at [503, 248] on button "結帳" at bounding box center [514, 253] width 35 height 20
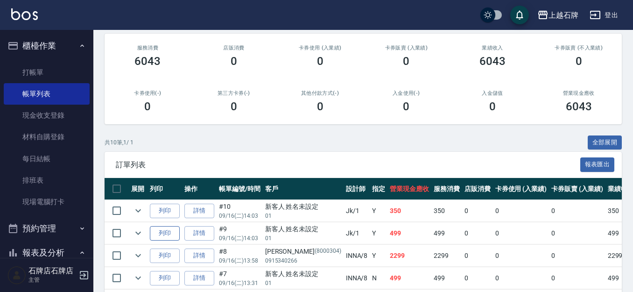
scroll to position [140, 0]
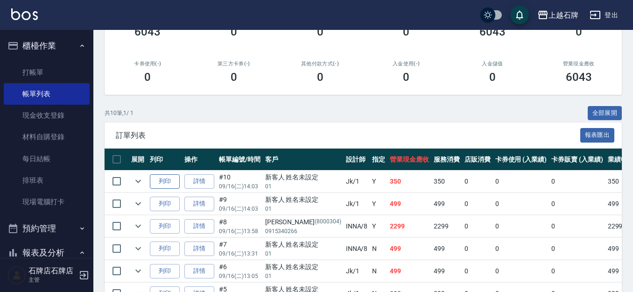
click at [173, 183] on button "列印" at bounding box center [165, 181] width 30 height 14
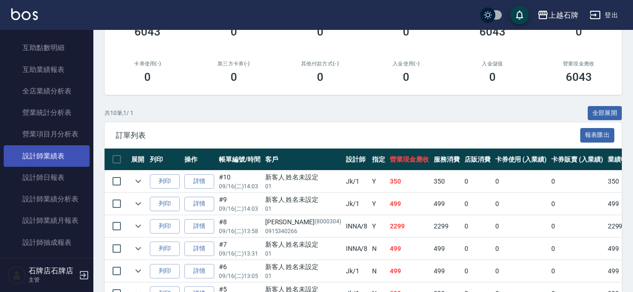
scroll to position [420, 0]
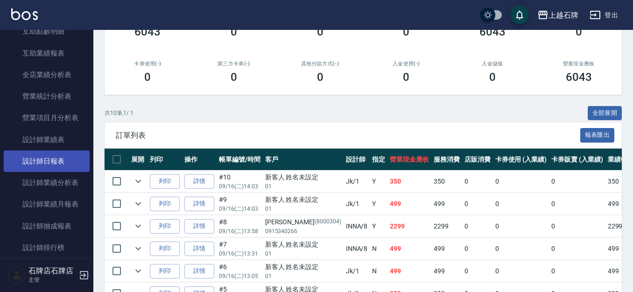
click at [54, 159] on link "設計師日報表" at bounding box center [47, 160] width 86 height 21
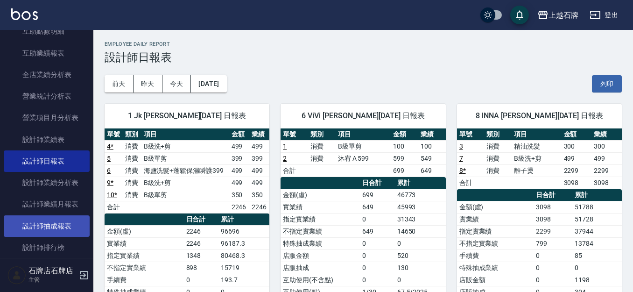
click at [77, 223] on link "設計師抽成報表" at bounding box center [47, 225] width 86 height 21
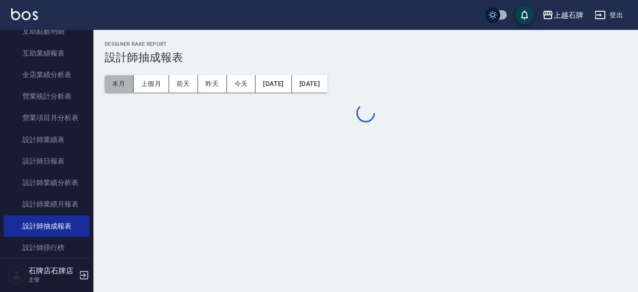
click at [115, 81] on button "本月" at bounding box center [119, 83] width 29 height 17
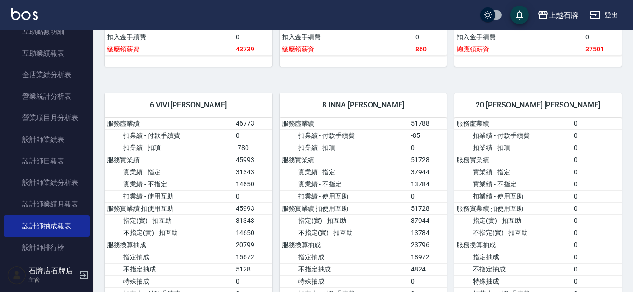
scroll to position [420, 0]
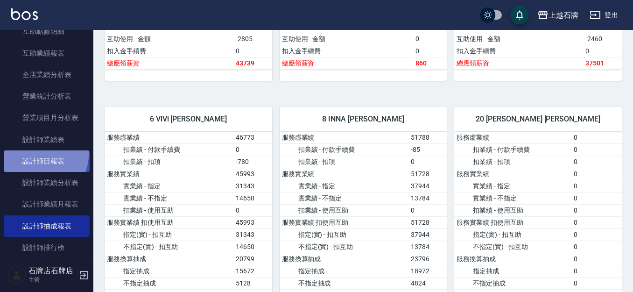
click at [24, 150] on link "設計師日報表" at bounding box center [47, 160] width 86 height 21
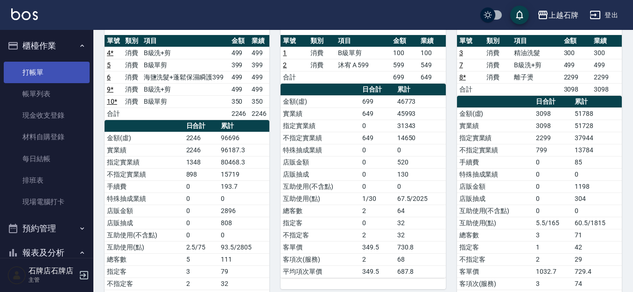
click at [27, 75] on link "打帳單" at bounding box center [47, 72] width 86 height 21
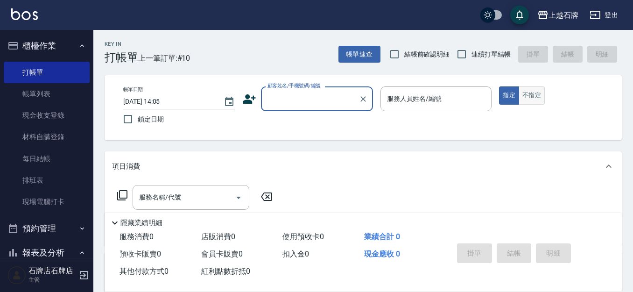
click at [519, 96] on button "不指定" at bounding box center [532, 95] width 26 height 18
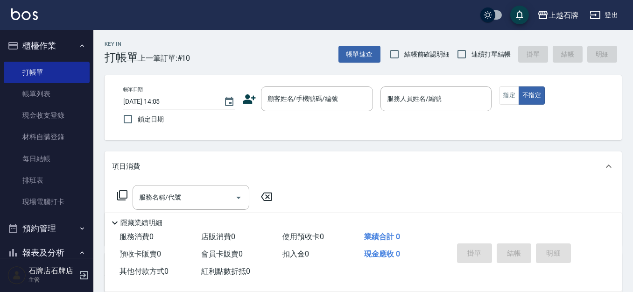
click at [316, 76] on div "帳單日期 [DATE] 14:05 鎖定日期 顧客姓名/手機號碼/編號 顧客姓名/手機號碼/編號 服務人員姓名/編號 服務人員姓名/編號 指定 不指定" at bounding box center [363, 107] width 517 height 65
